Goal: Check status: Check status

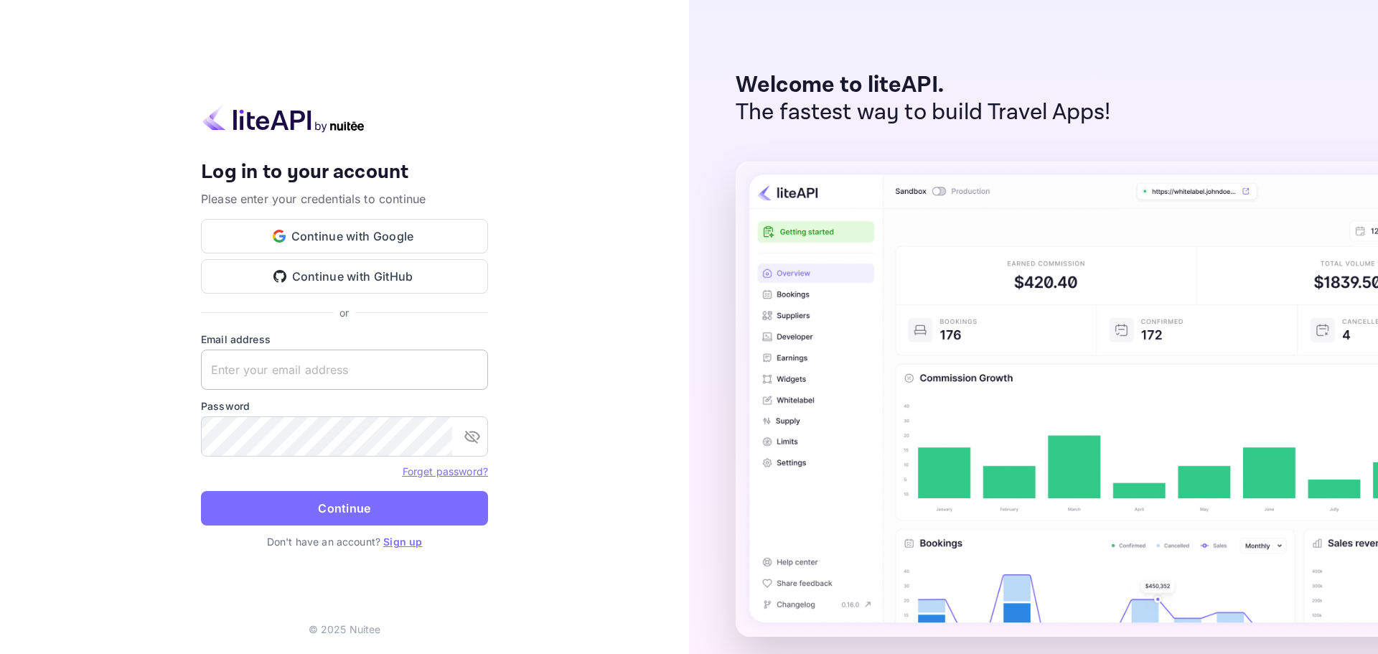
click at [315, 367] on input "text" at bounding box center [344, 369] width 287 height 40
paste input "[PERSON_NAME][EMAIL_ADDRESS][PERSON_NAME][DOMAIN_NAME]"
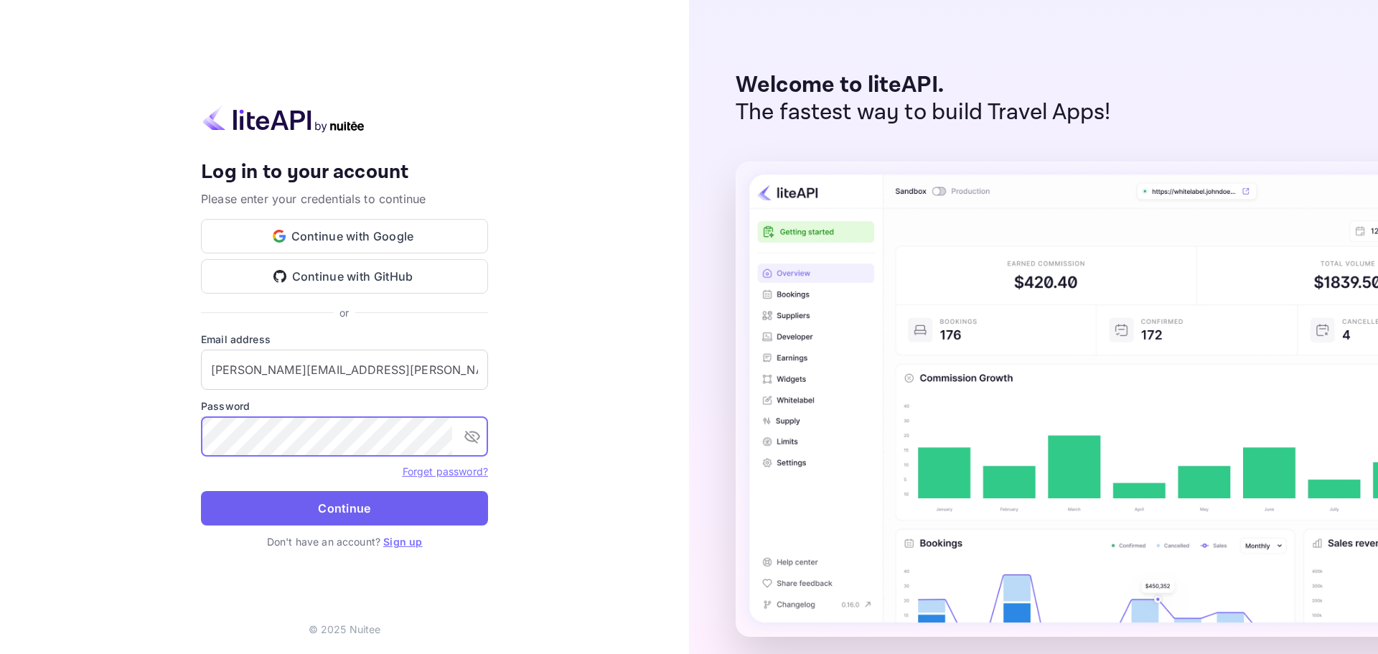
click at [326, 504] on button "Continue" at bounding box center [344, 508] width 287 height 34
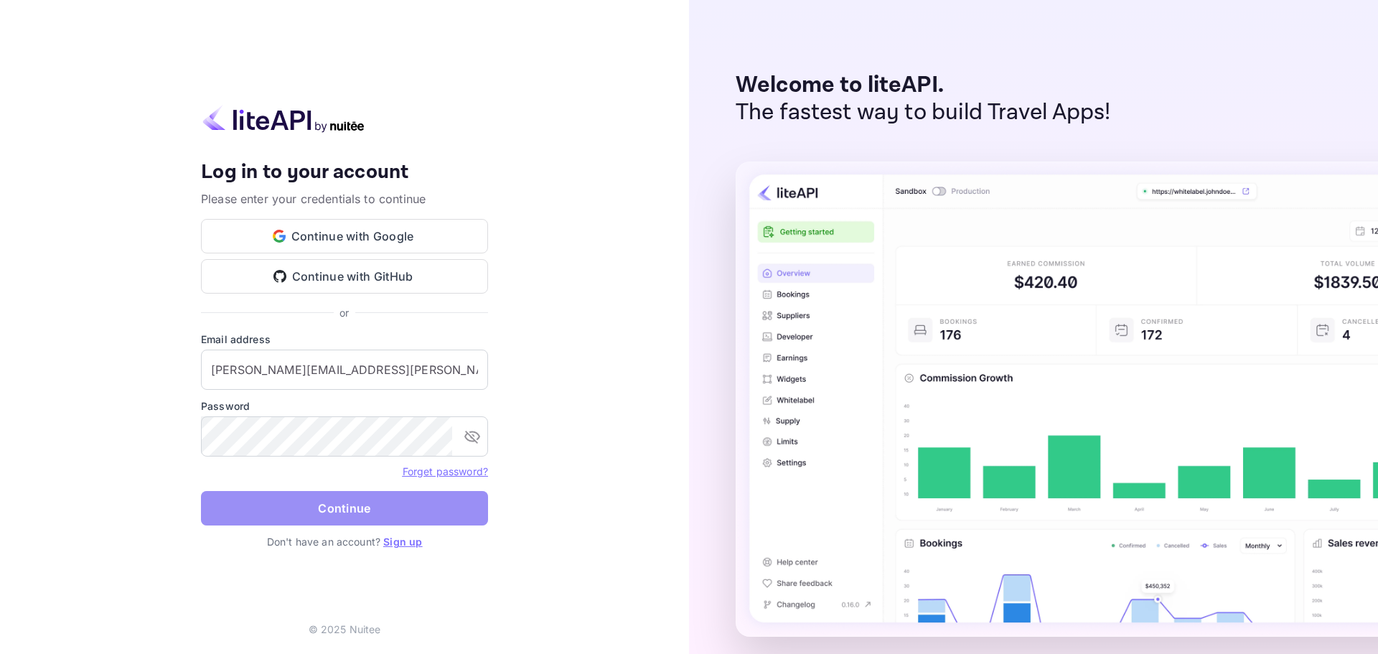
click at [276, 503] on button "Continue" at bounding box center [344, 508] width 287 height 34
click at [481, 438] on button "toggle password visibility" at bounding box center [472, 436] width 29 height 29
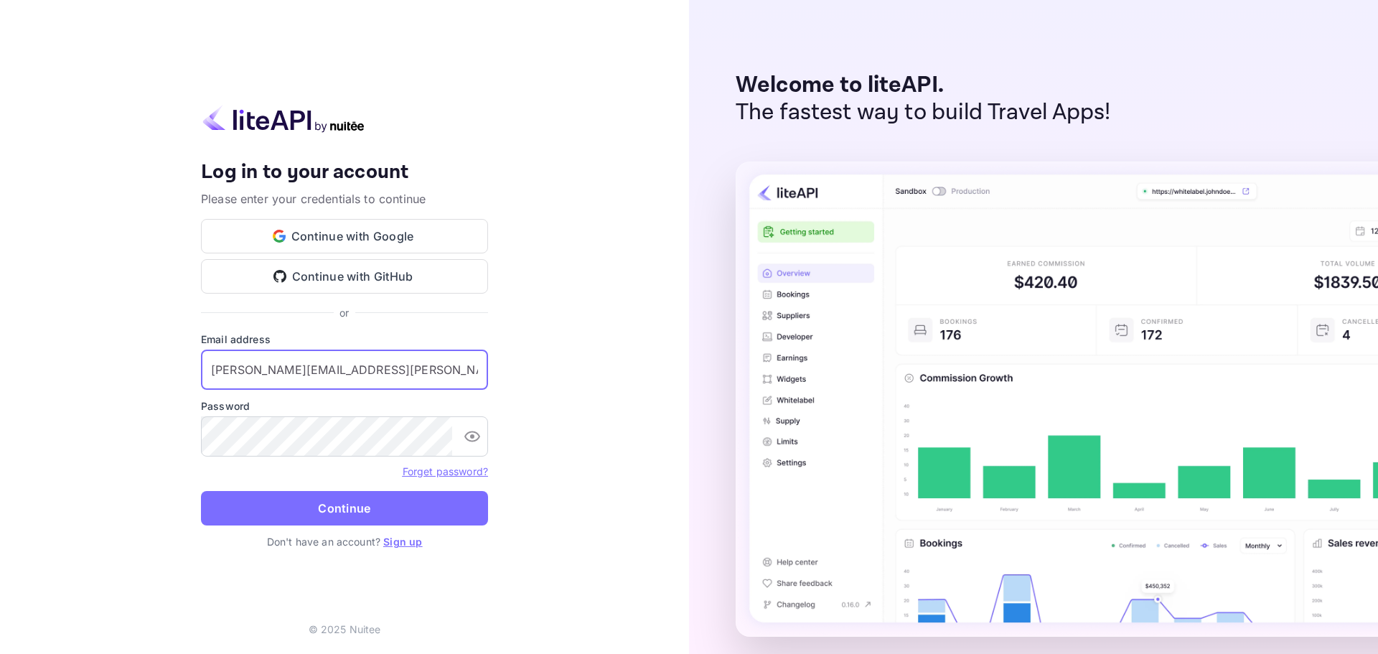
click at [337, 373] on input "[PERSON_NAME][EMAIL_ADDRESS][PERSON_NAME][DOMAIN_NAME]" at bounding box center [344, 369] width 287 height 40
paste input "services"
type input "[EMAIL_ADDRESS][DOMAIN_NAME]"
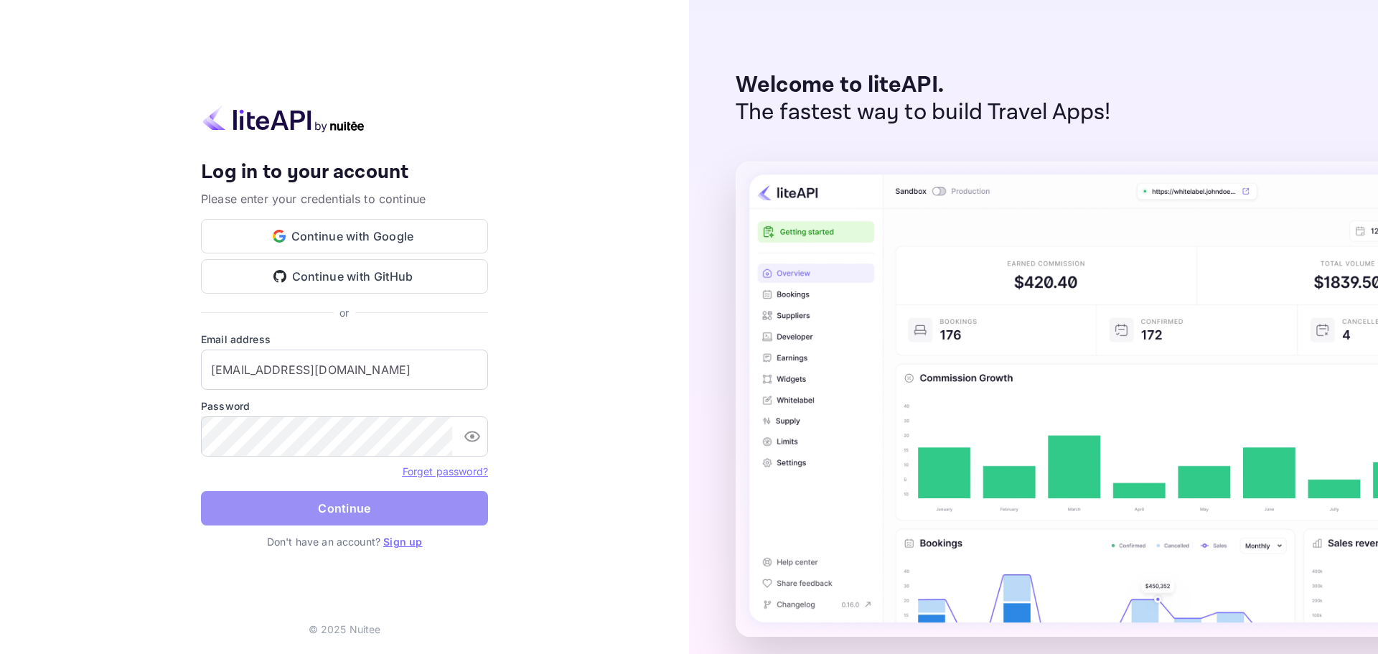
click at [393, 504] on button "Continue" at bounding box center [344, 508] width 287 height 34
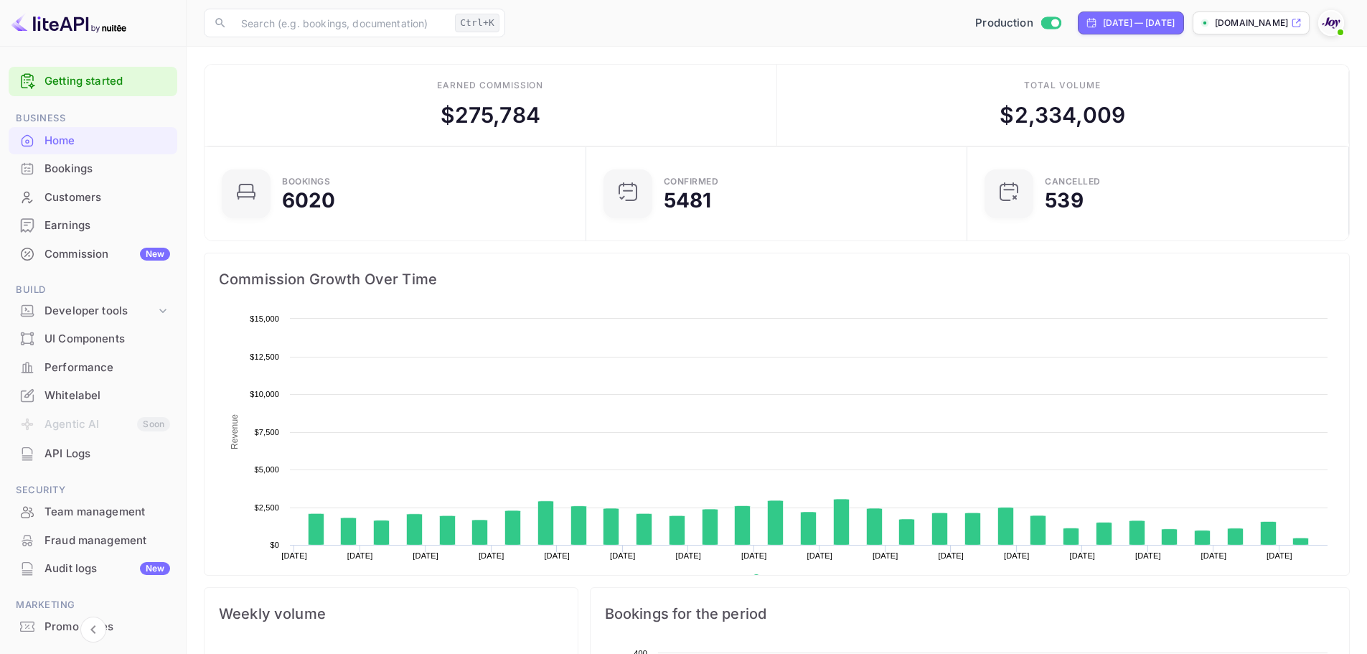
scroll to position [222, 362]
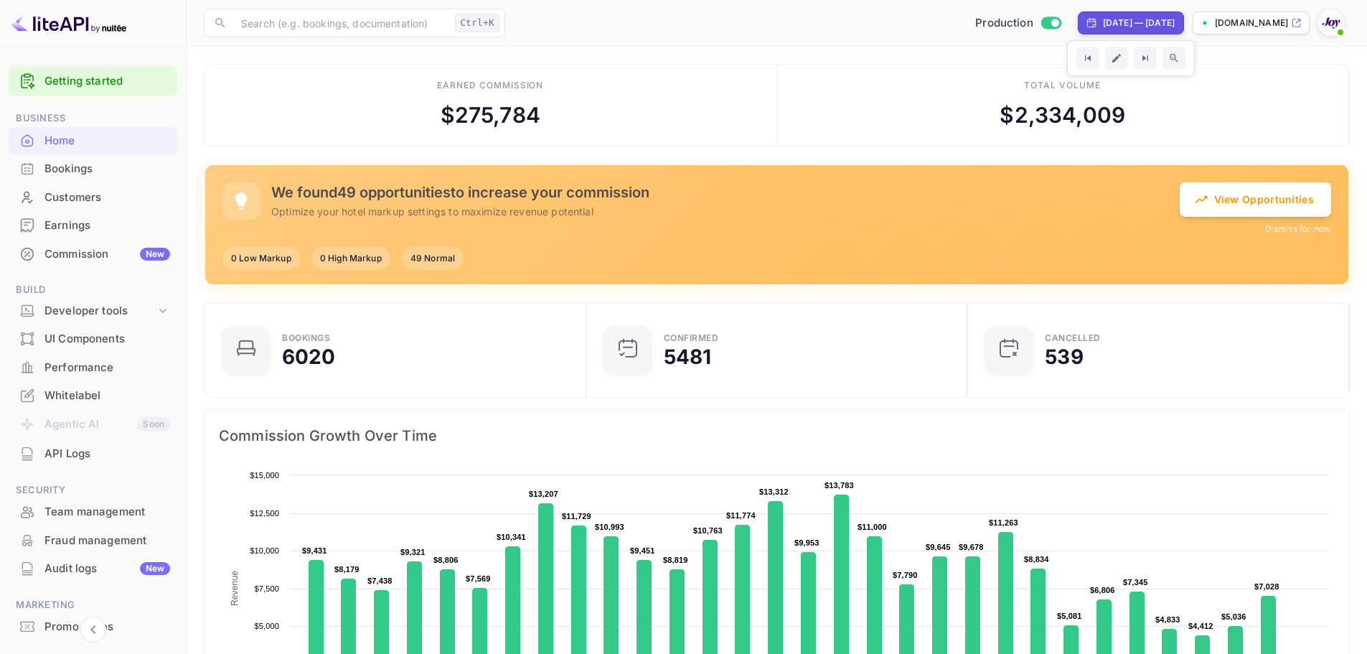
click at [1143, 24] on div "[DATE] — [DATE]" at bounding box center [1139, 23] width 72 height 13
select select "7"
select select "2025"
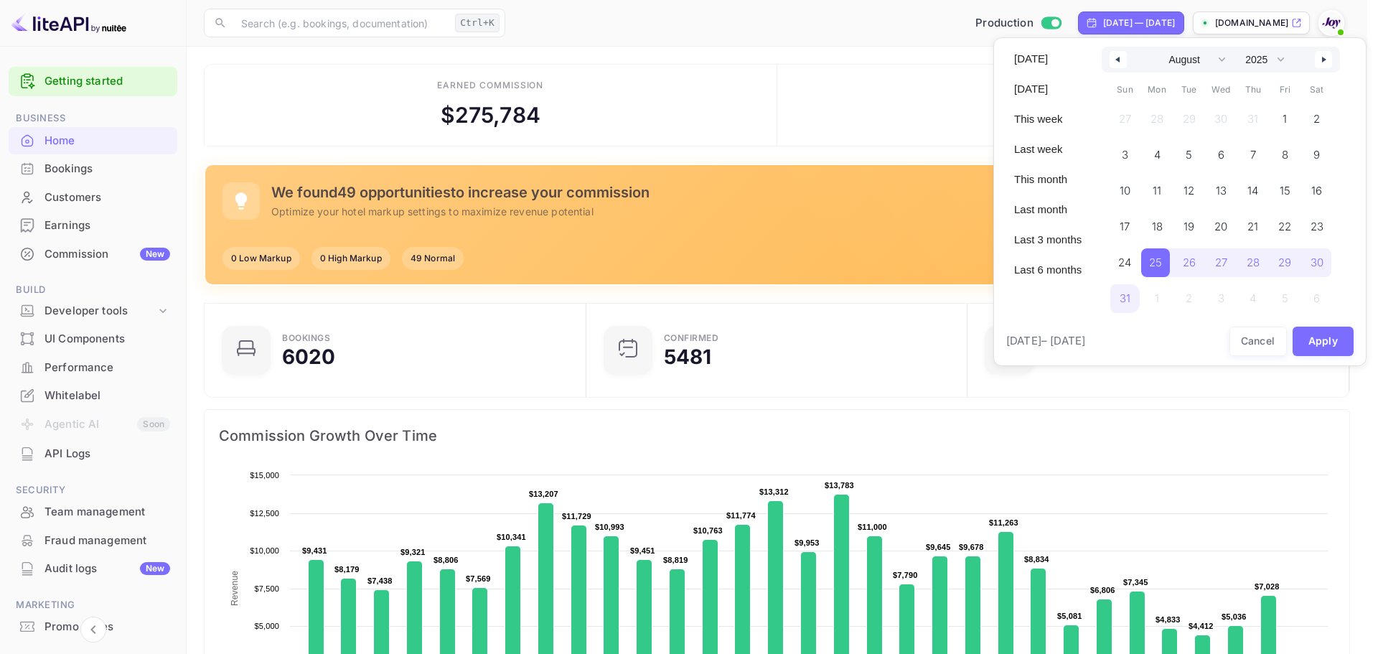
click at [930, 117] on div at bounding box center [689, 327] width 1378 height 654
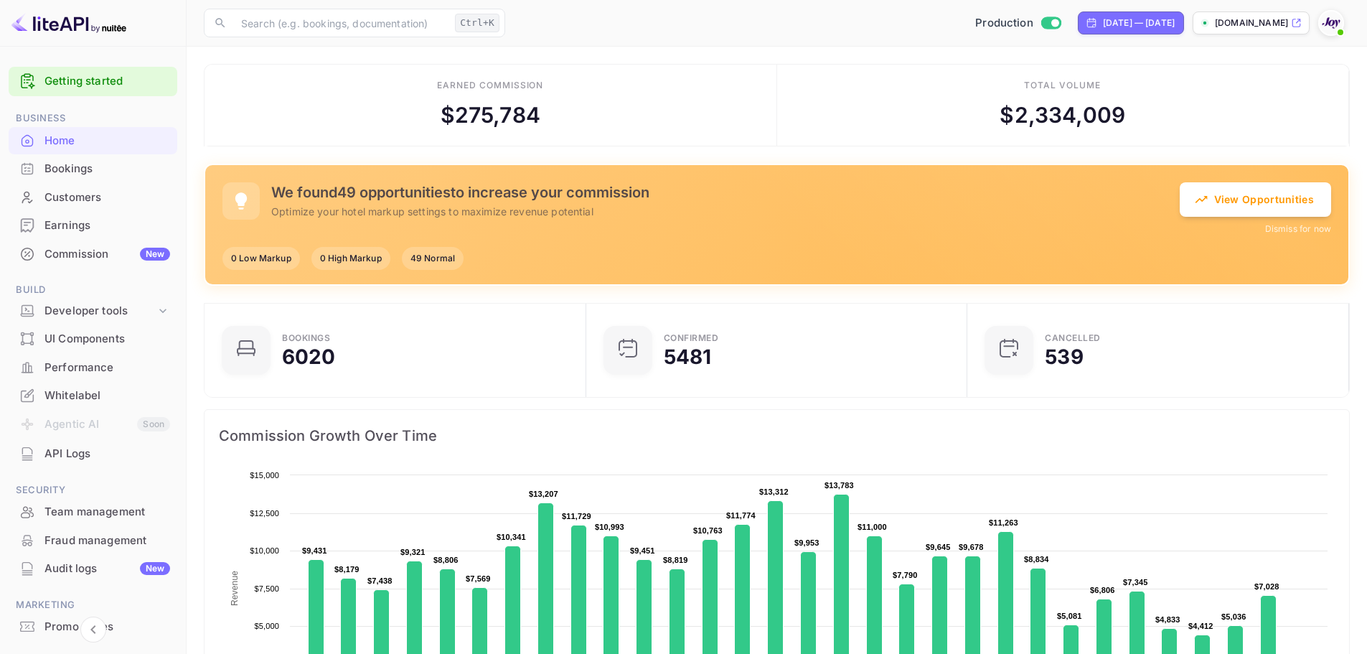
click at [98, 168] on div "Bookings" at bounding box center [107, 169] width 126 height 17
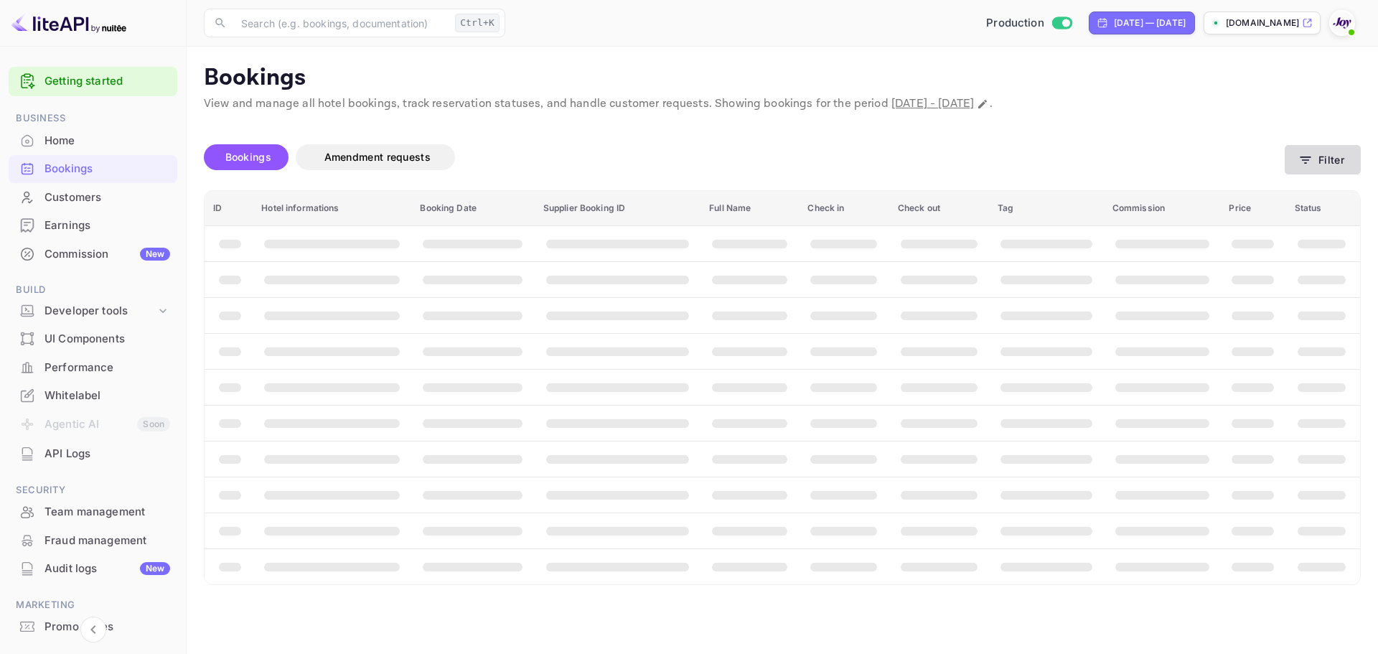
click at [1327, 152] on button "Filter" at bounding box center [1322, 159] width 76 height 29
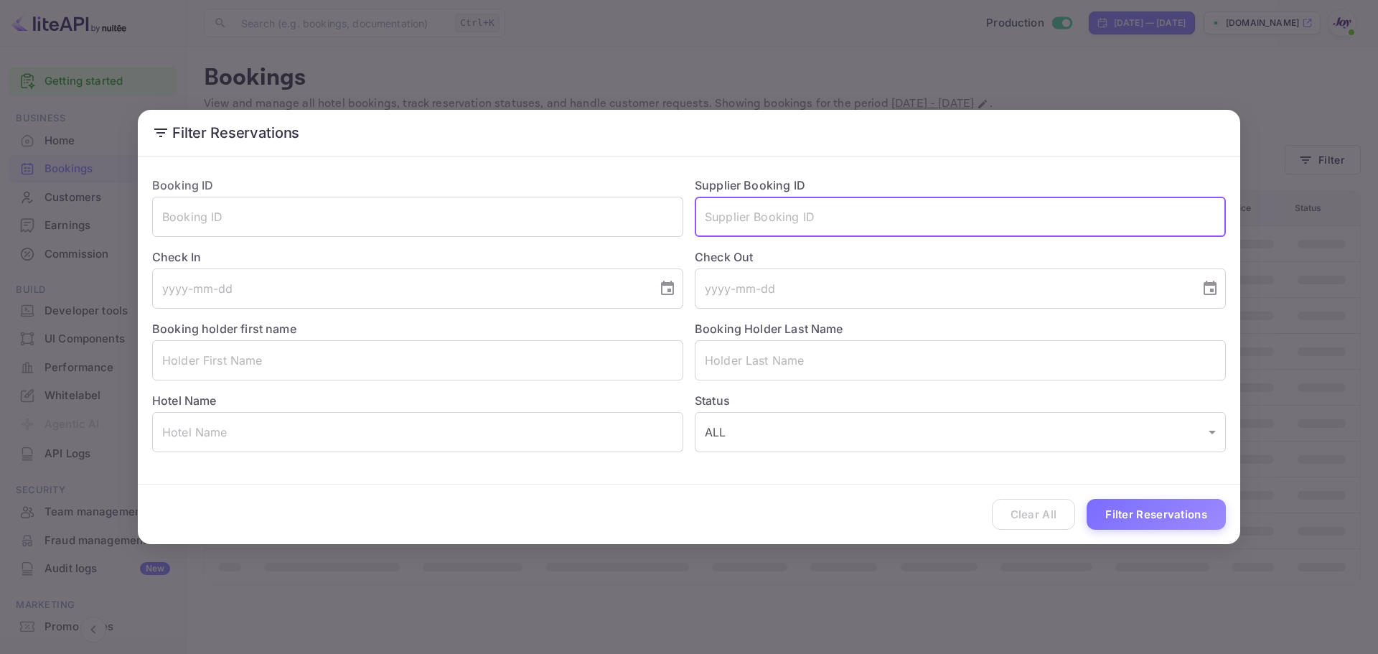
click at [718, 213] on input "text" at bounding box center [960, 217] width 531 height 40
paste input "9417974"
type input "9417974"
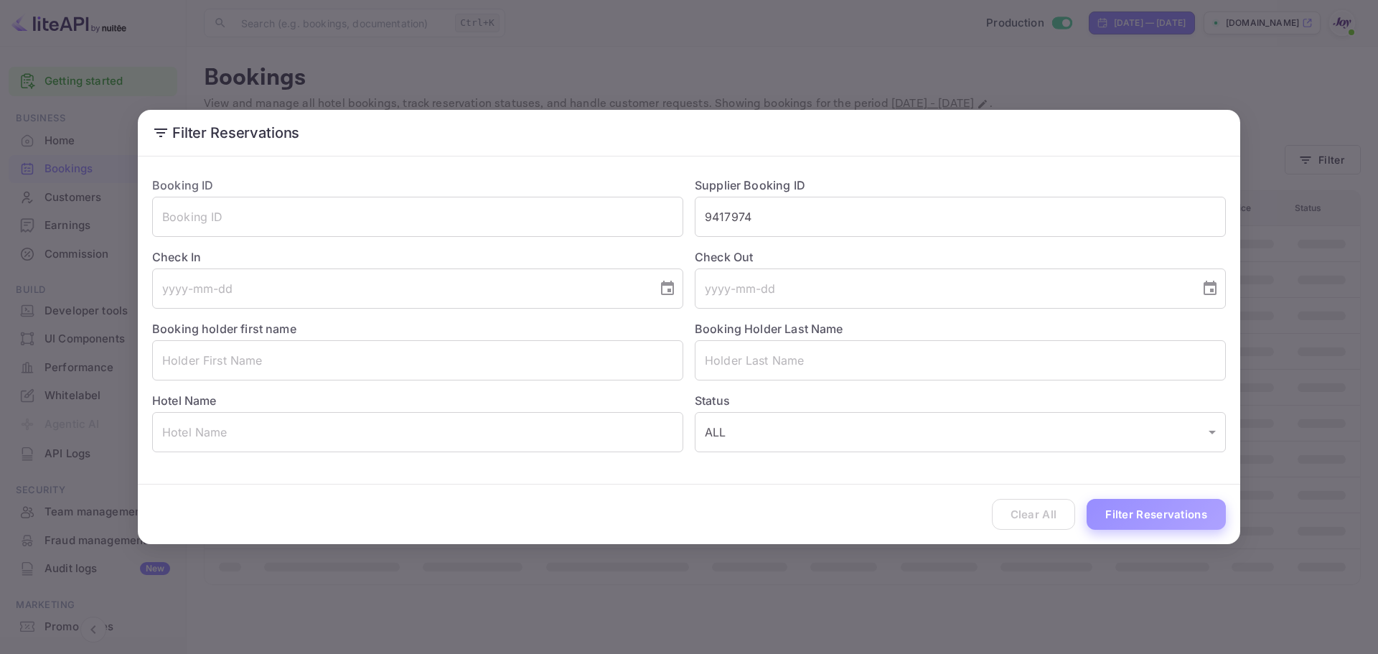
click at [1112, 505] on button "Filter Reservations" at bounding box center [1155, 514] width 139 height 31
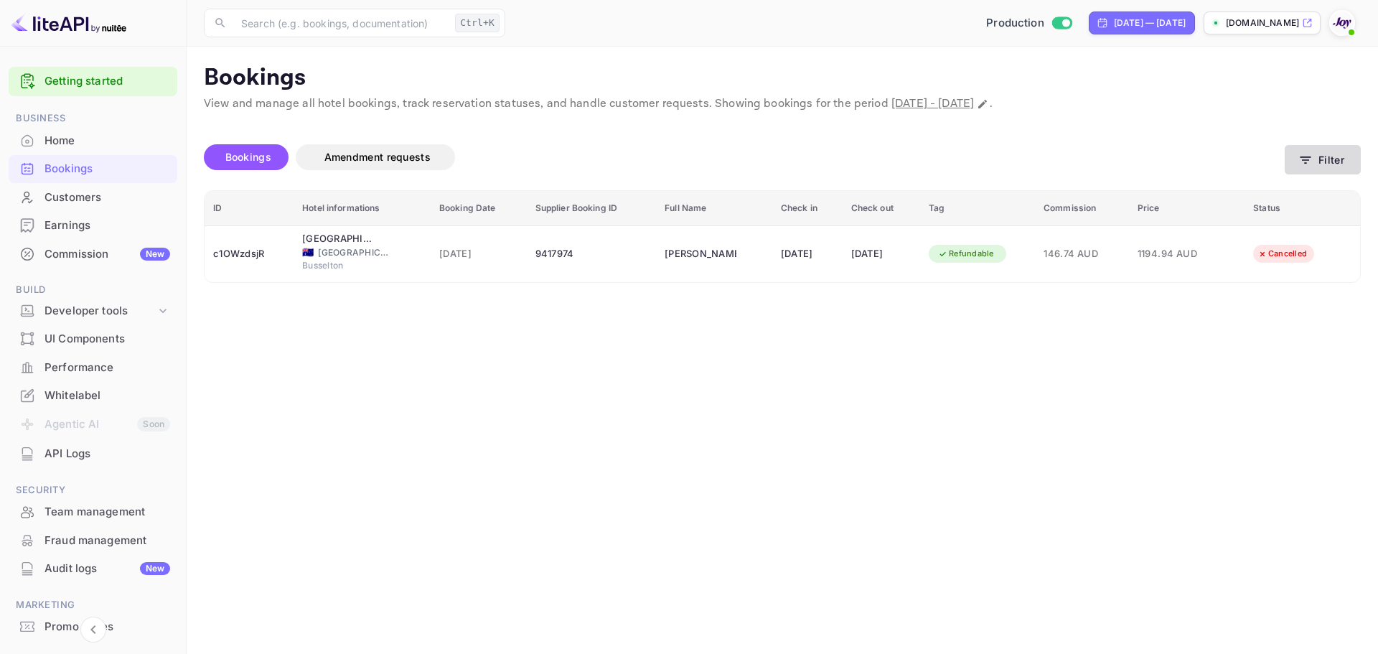
click at [1303, 170] on button "Filter" at bounding box center [1322, 159] width 76 height 29
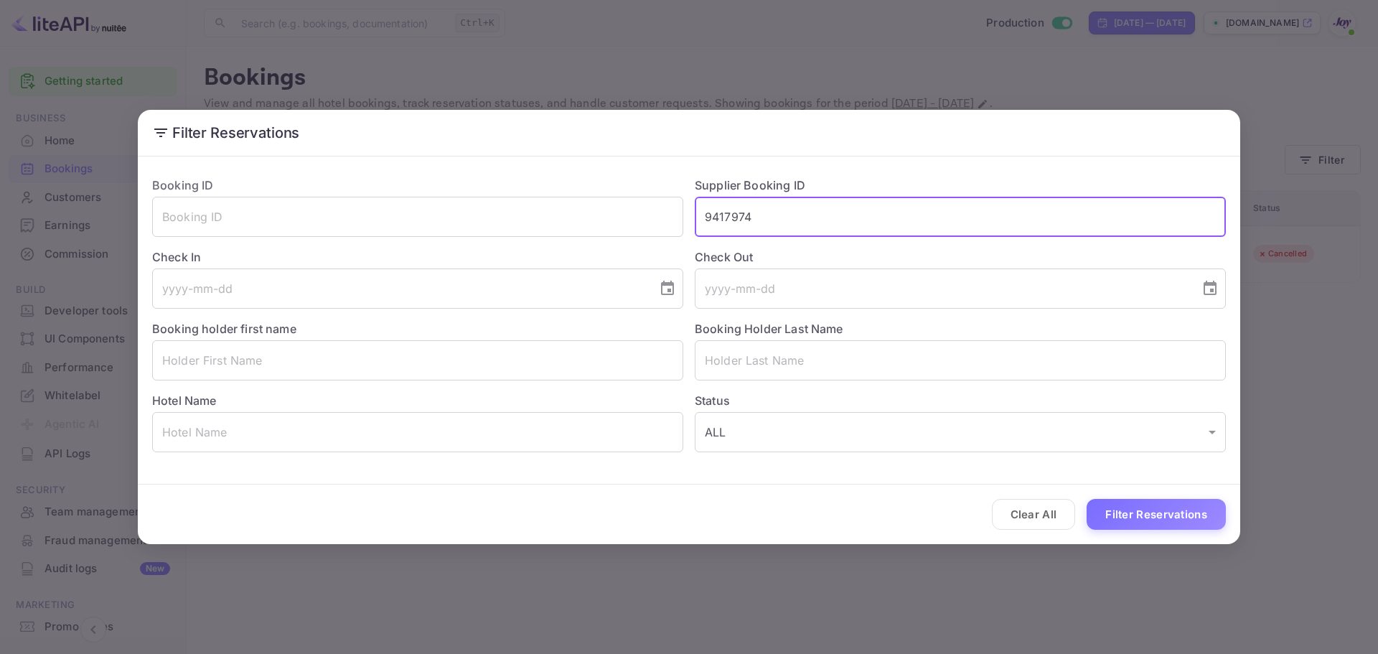
drag, startPoint x: 773, startPoint y: 207, endPoint x: 718, endPoint y: 216, distance: 55.2
click at [718, 216] on input "9417974" at bounding box center [960, 217] width 531 height 40
type input "9"
paste input "8399997"
click at [1170, 512] on button "Filter Reservations" at bounding box center [1155, 514] width 139 height 31
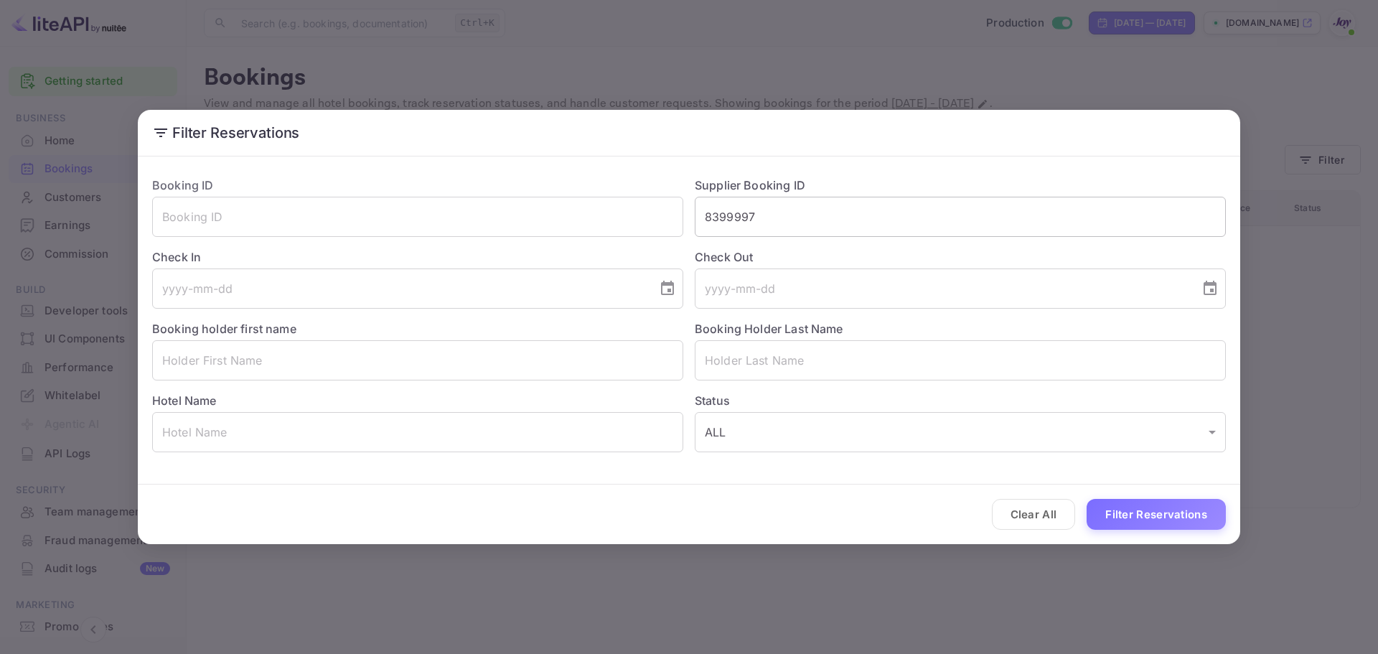
click at [745, 211] on input "8399997" at bounding box center [960, 217] width 531 height 40
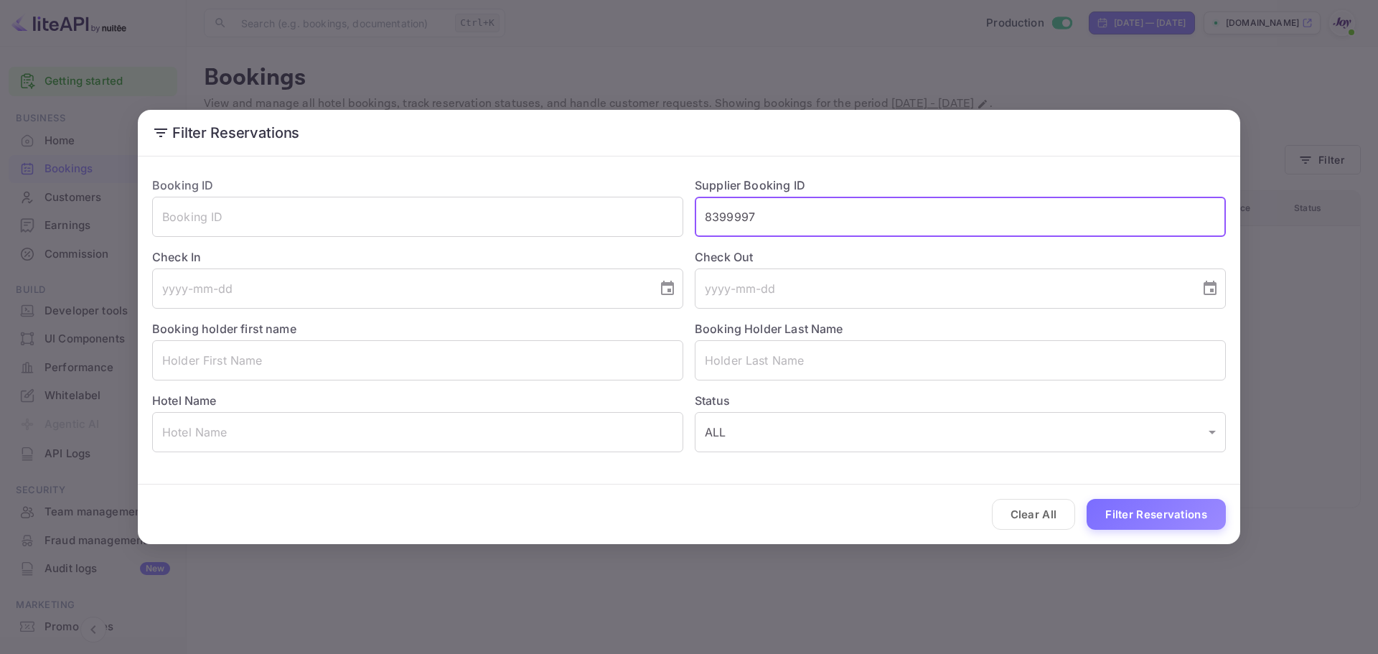
click at [745, 211] on input "8399997" at bounding box center [960, 217] width 531 height 40
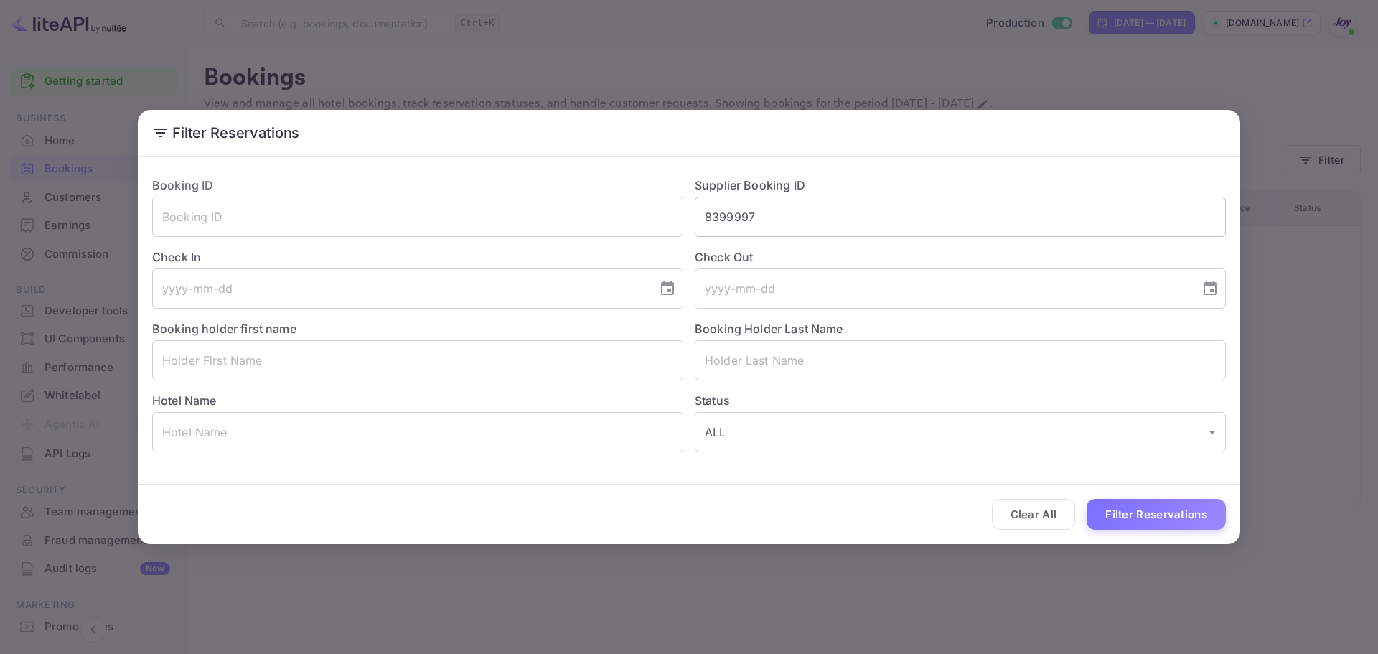
click at [723, 216] on input "8399997" at bounding box center [960, 217] width 531 height 40
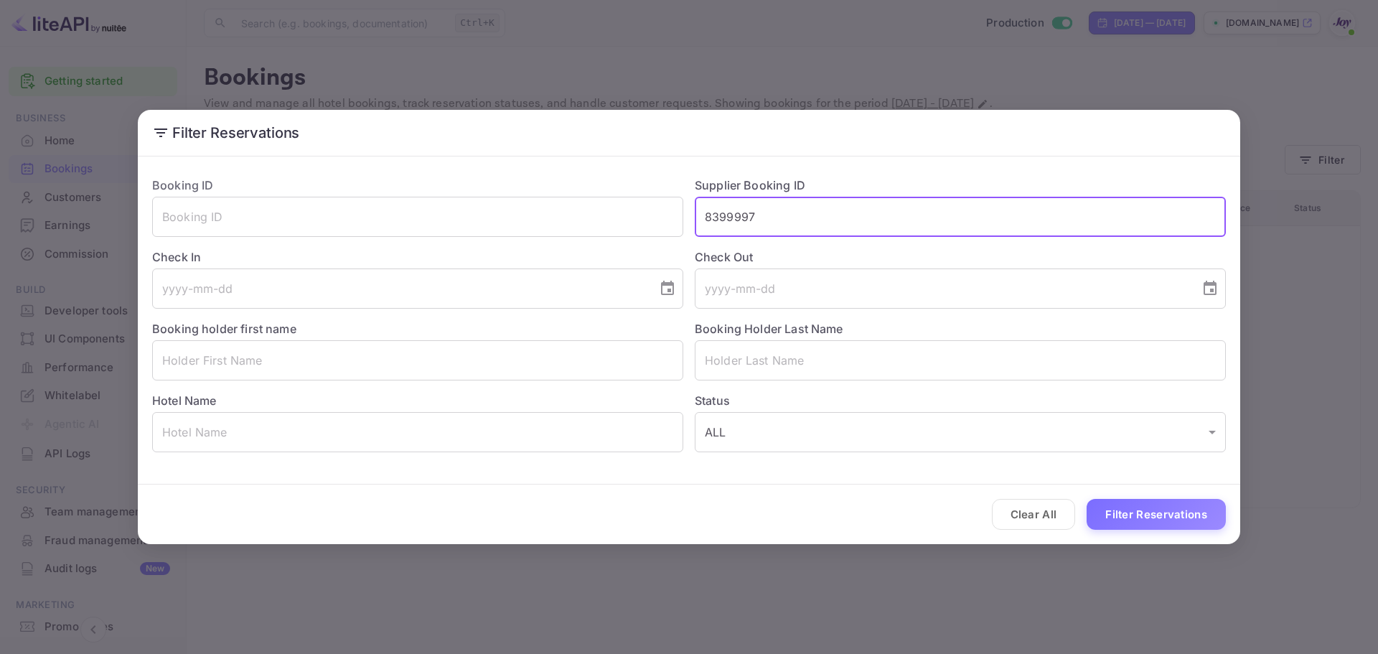
click at [723, 216] on input "8399997" at bounding box center [960, 217] width 531 height 40
paste input "9417974"
type input "9417974"
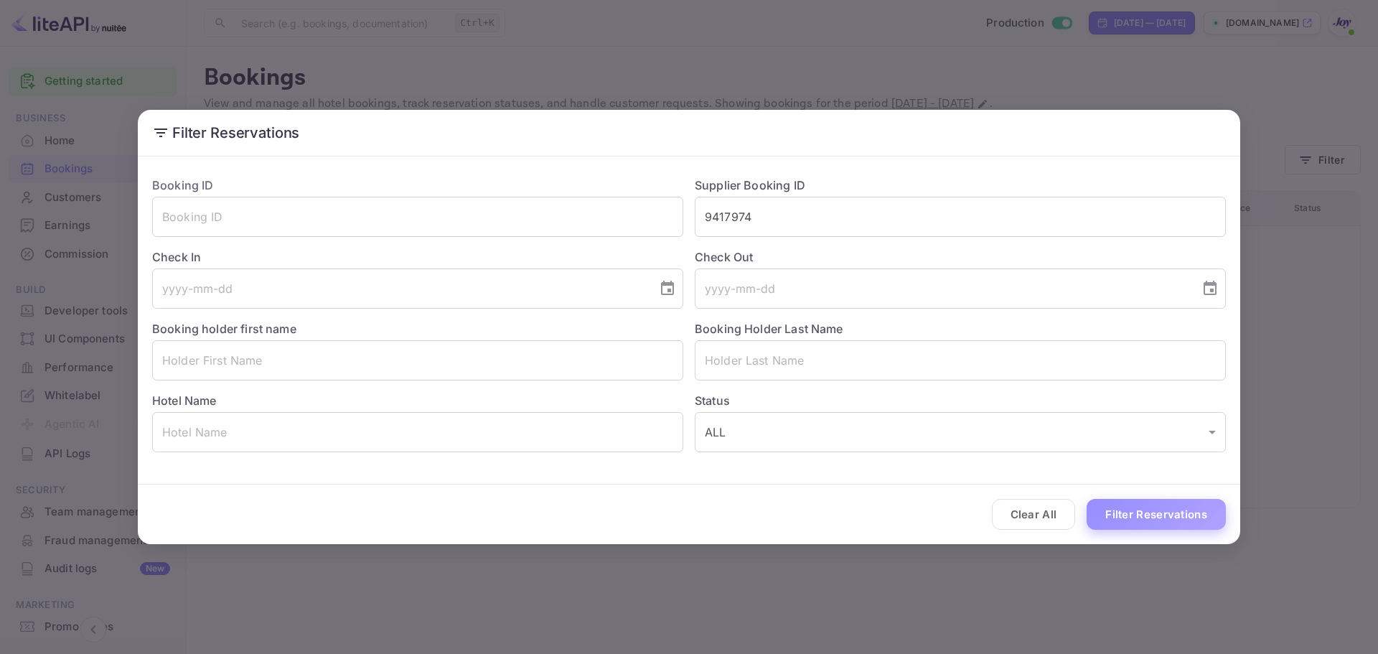
click at [1181, 512] on button "Filter Reservations" at bounding box center [1155, 514] width 139 height 31
